Goal: Information Seeking & Learning: Learn about a topic

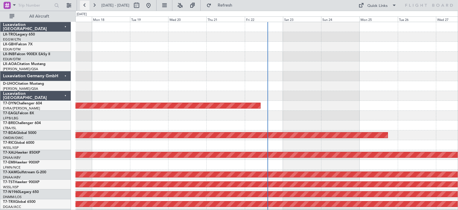
click at [84, 6] on button at bounding box center [85, 6] width 10 height 10
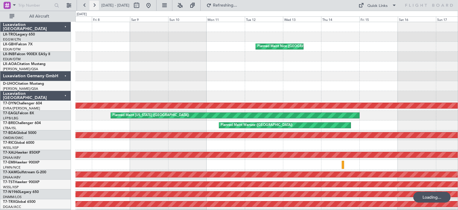
click at [93, 4] on button at bounding box center [95, 6] width 10 height 10
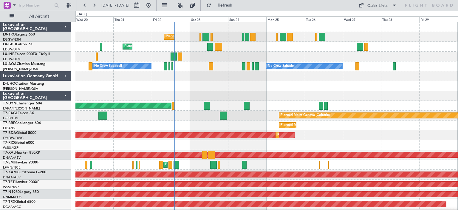
click at [291, 89] on div at bounding box center [266, 86] width 383 height 10
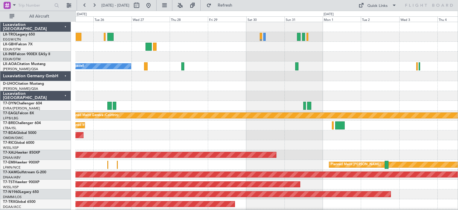
click at [185, 95] on div "No Crew Sabadell Planned Maint Geneva ([GEOGRAPHIC_DATA]) Planned Maint [GEOGRA…" at bounding box center [266, 194] width 383 height 345
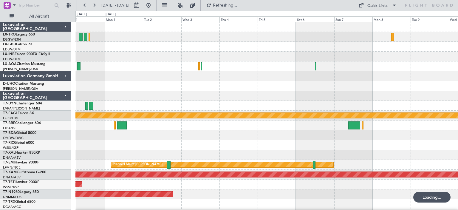
click at [195, 107] on div "Planned Maint Geneva (Cointrin) Planned Maint [PERSON_NAME] Planned Maint [PERS…" at bounding box center [266, 194] width 383 height 345
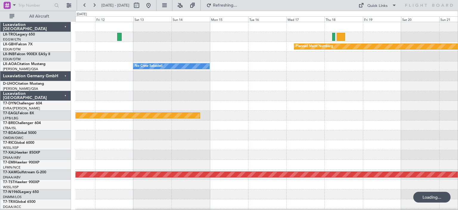
click at [225, 111] on div "Planned Maint Dusseldorf Planned Maint Nurnberg No Crew Sabadell Planned Maint …" at bounding box center [266, 194] width 383 height 345
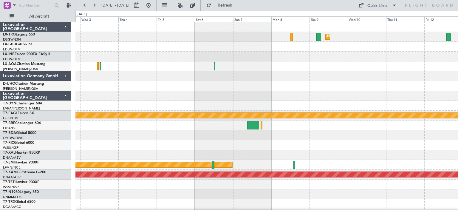
click at [458, 119] on html "[DATE] - [DATE] Refresh Quick Links All Aircraft Planned [GEOGRAPHIC_DATA] No C…" at bounding box center [229, 105] width 458 height 210
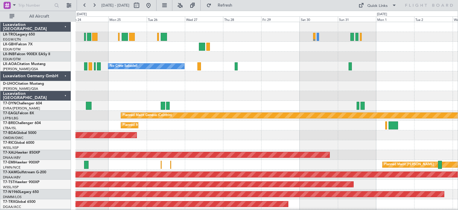
click at [458, 104] on html "02 Sep 2025 - 12 Sep 2025 Refresh Quick Links All Aircraft Planned Maint London…" at bounding box center [229, 105] width 458 height 210
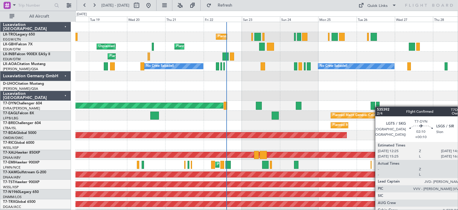
click at [378, 107] on div "Planned Maint London (Luton) Planned Maint Nice (Côte d'Azur Airport) Unplanned…" at bounding box center [266, 194] width 383 height 345
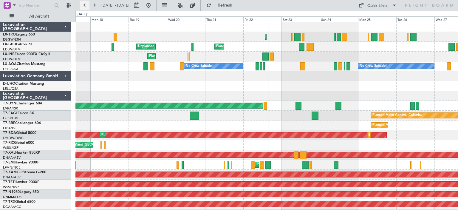
click at [85, 3] on button at bounding box center [85, 6] width 10 height 10
